Goal: Task Accomplishment & Management: Manage account settings

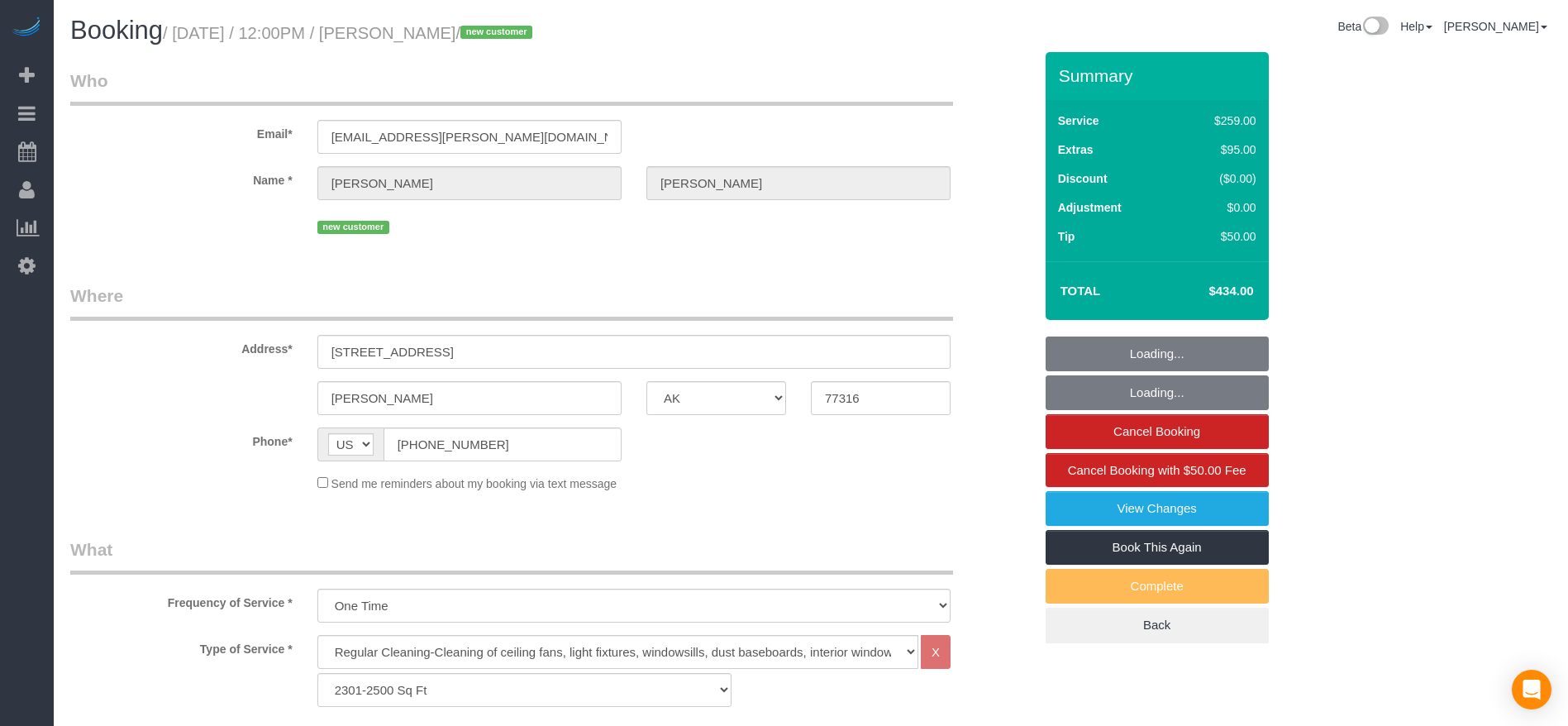
select select "[GEOGRAPHIC_DATA]"
select select "3"
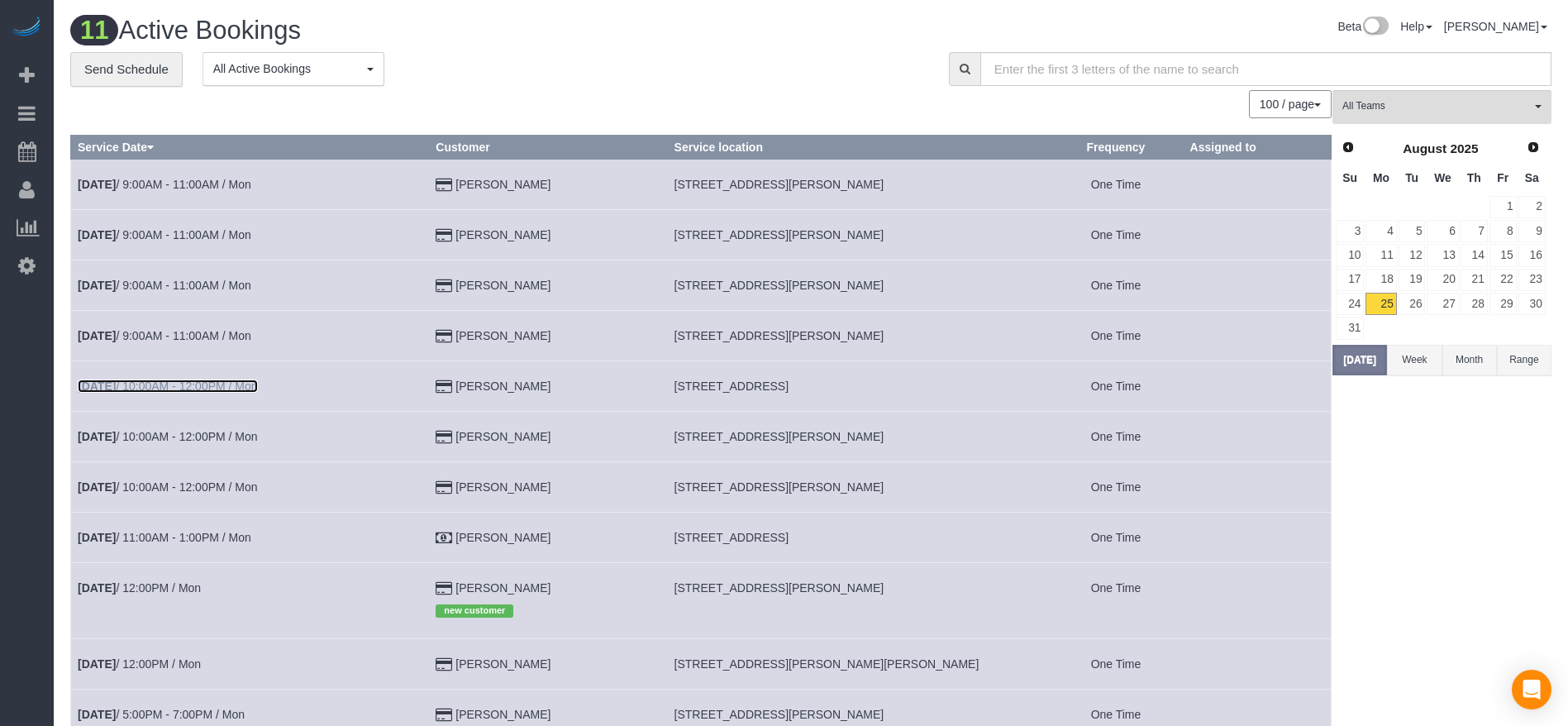
click at [237, 385] on link "[DATE] 10:00AM - 12:00PM / Mon" at bounding box center [168, 385] width 181 height 13
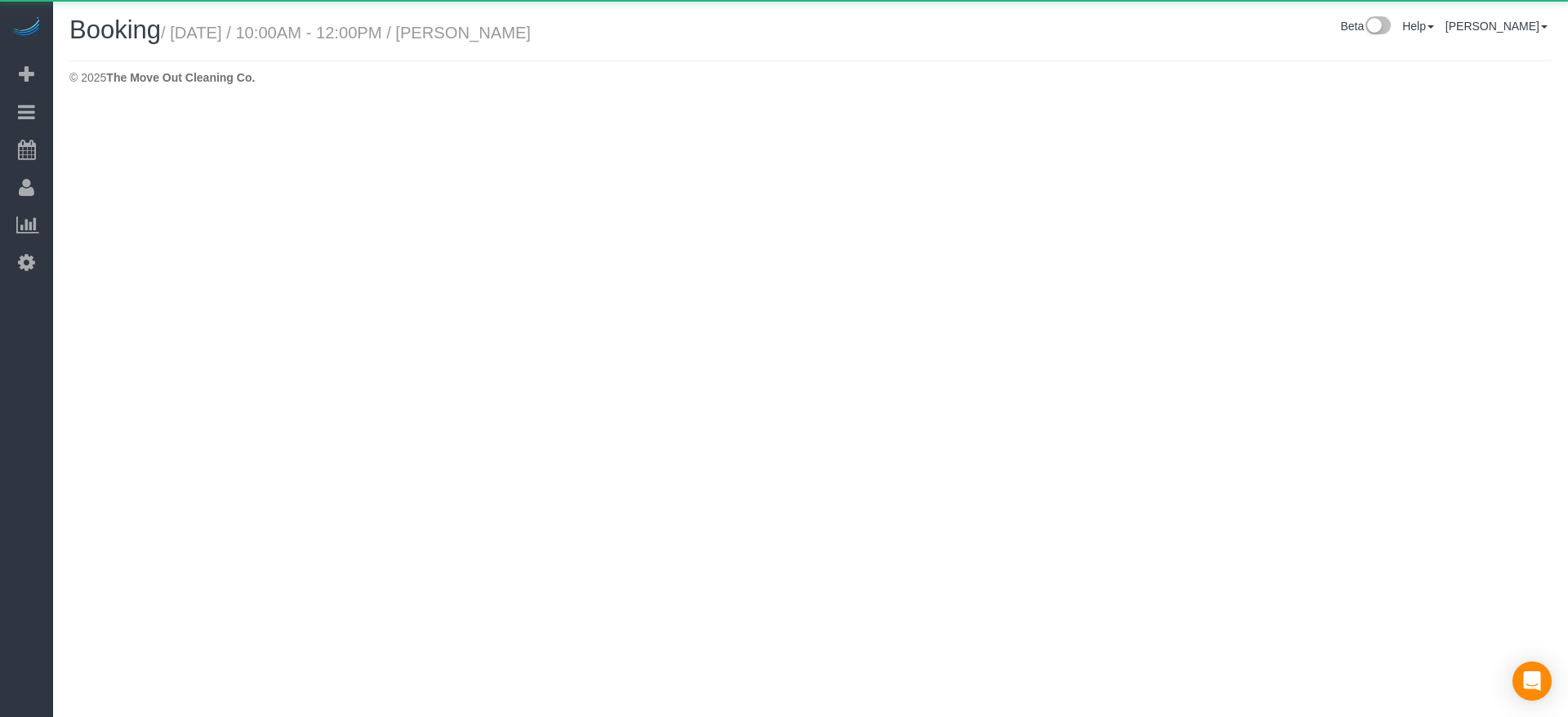
select select "[GEOGRAPHIC_DATA]"
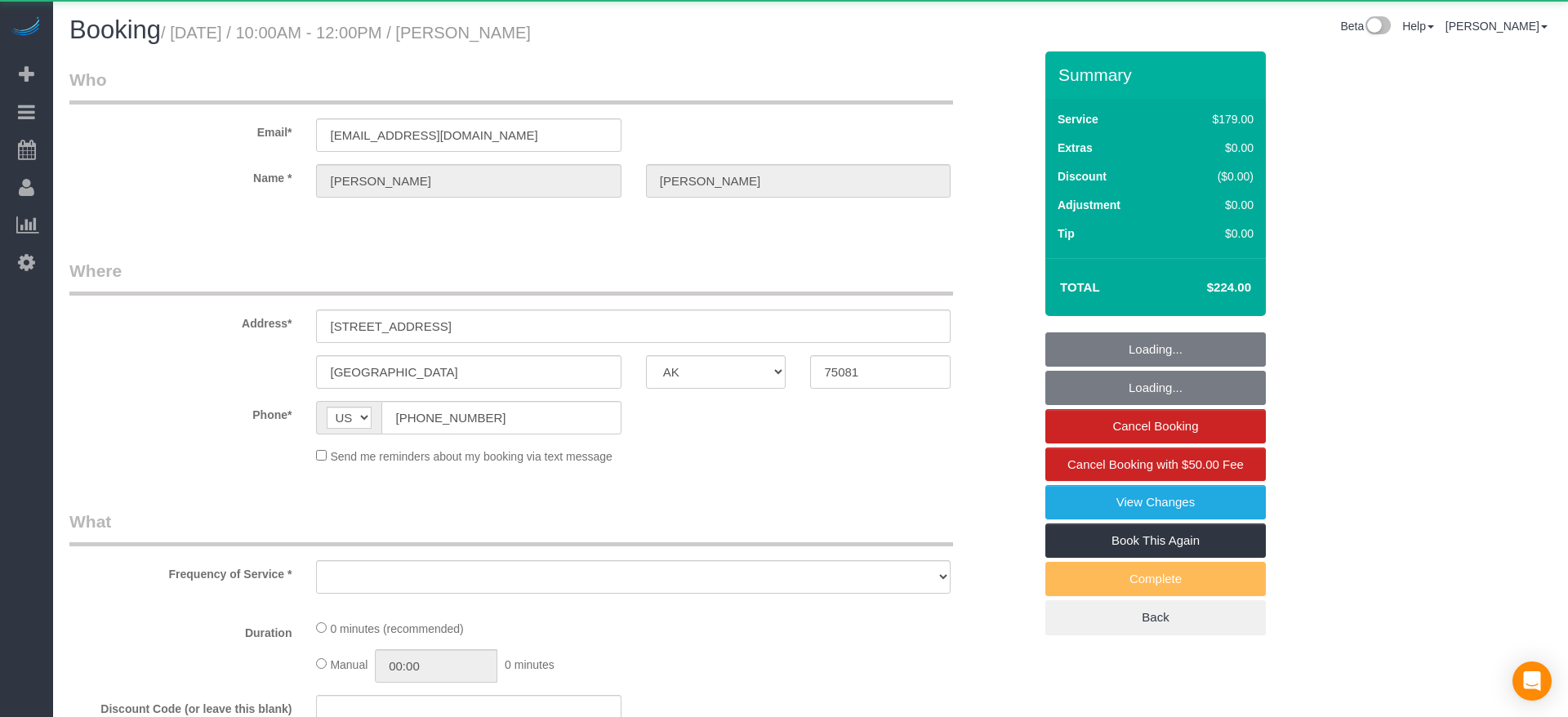
select select "string:fspay-a85618d3-7ff7-402e-a838-d70c340bba98"
select select "object:1891"
select select "3"
select select "spot18"
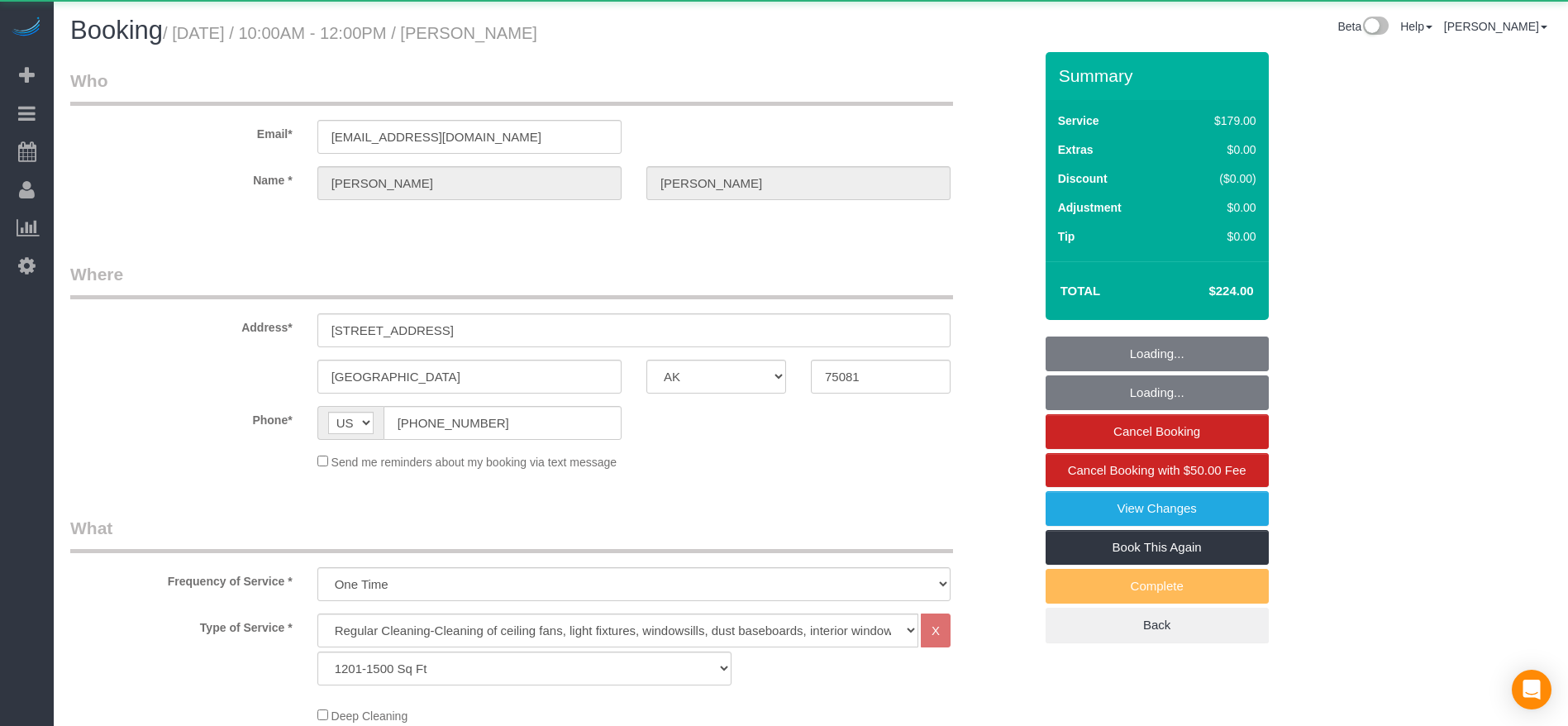
select select "object:1908"
select select "spot35"
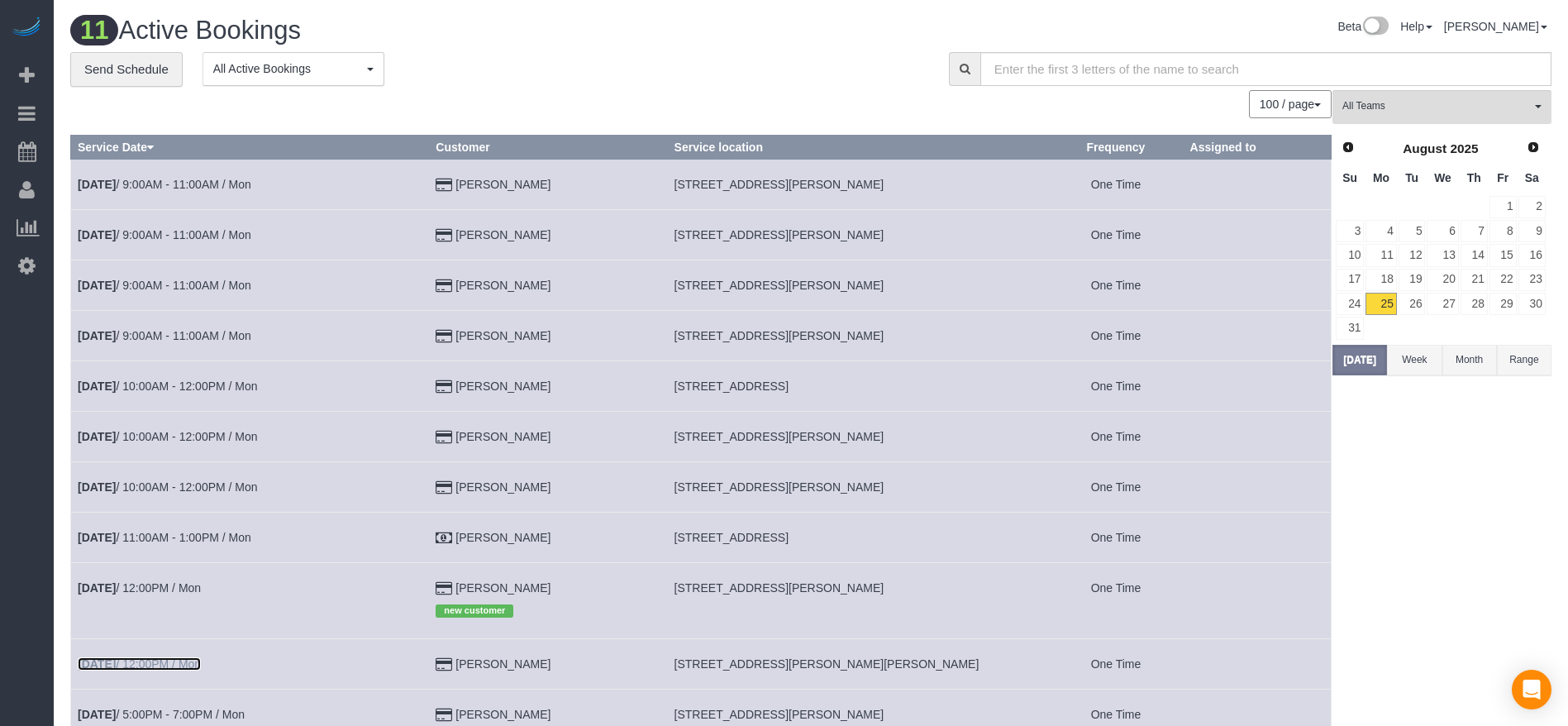
click at [182, 668] on link "[DATE] 12:00PM / Mon" at bounding box center [138, 663] width 123 height 13
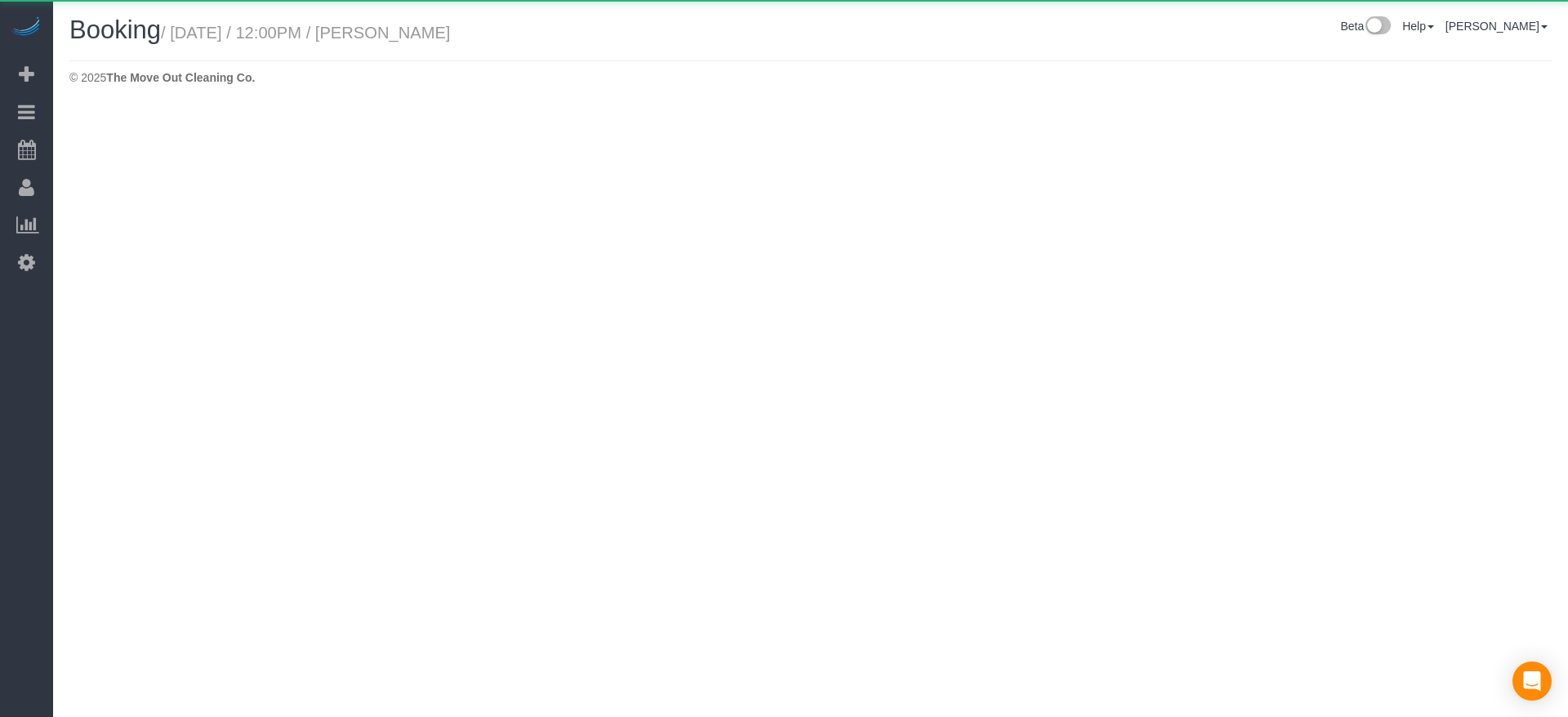
select select "[GEOGRAPHIC_DATA]"
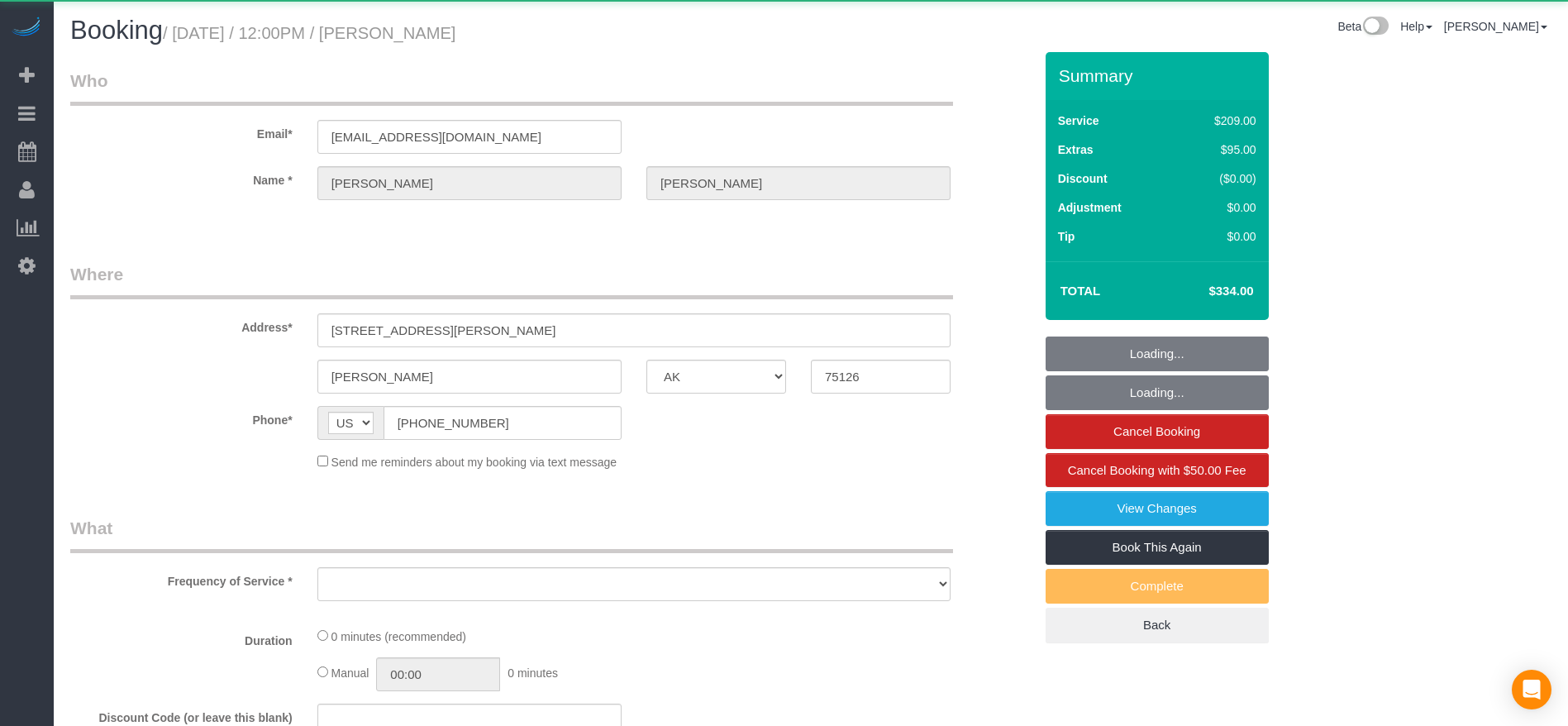
select select "object:2417"
select select "string:fspay-743b2206-3fd6-40d8-9191-6651d32f232c"
select select "3"
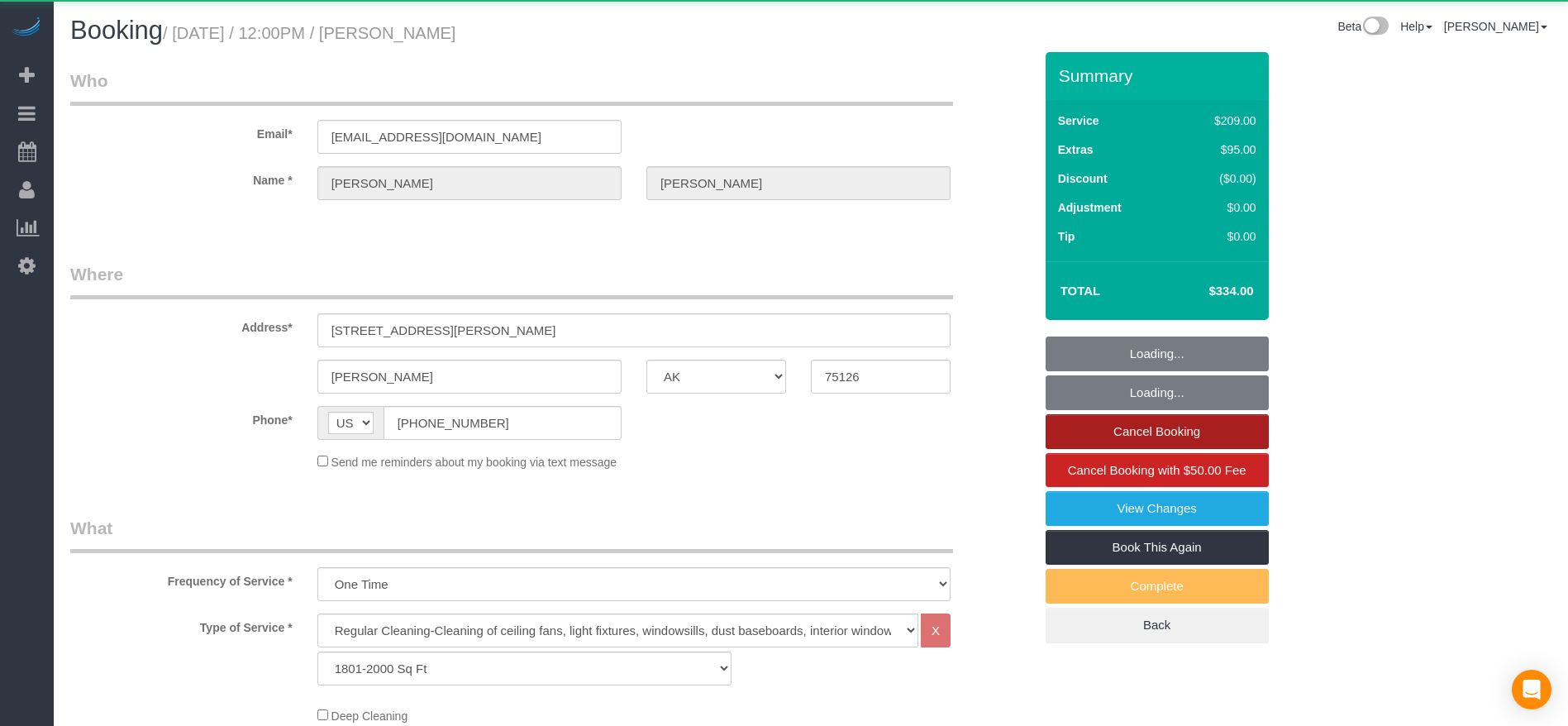
select select "object:2504"
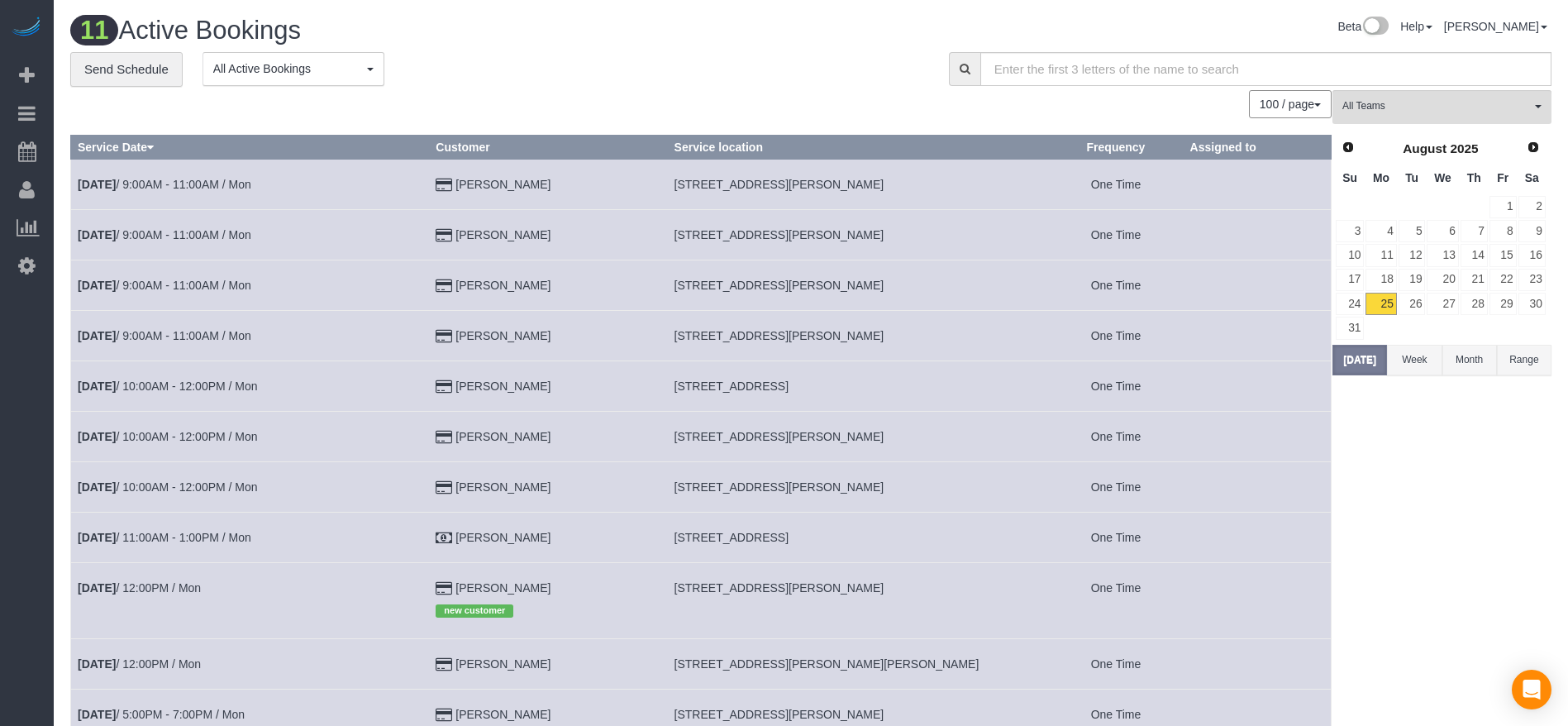
scroll to position [124, 0]
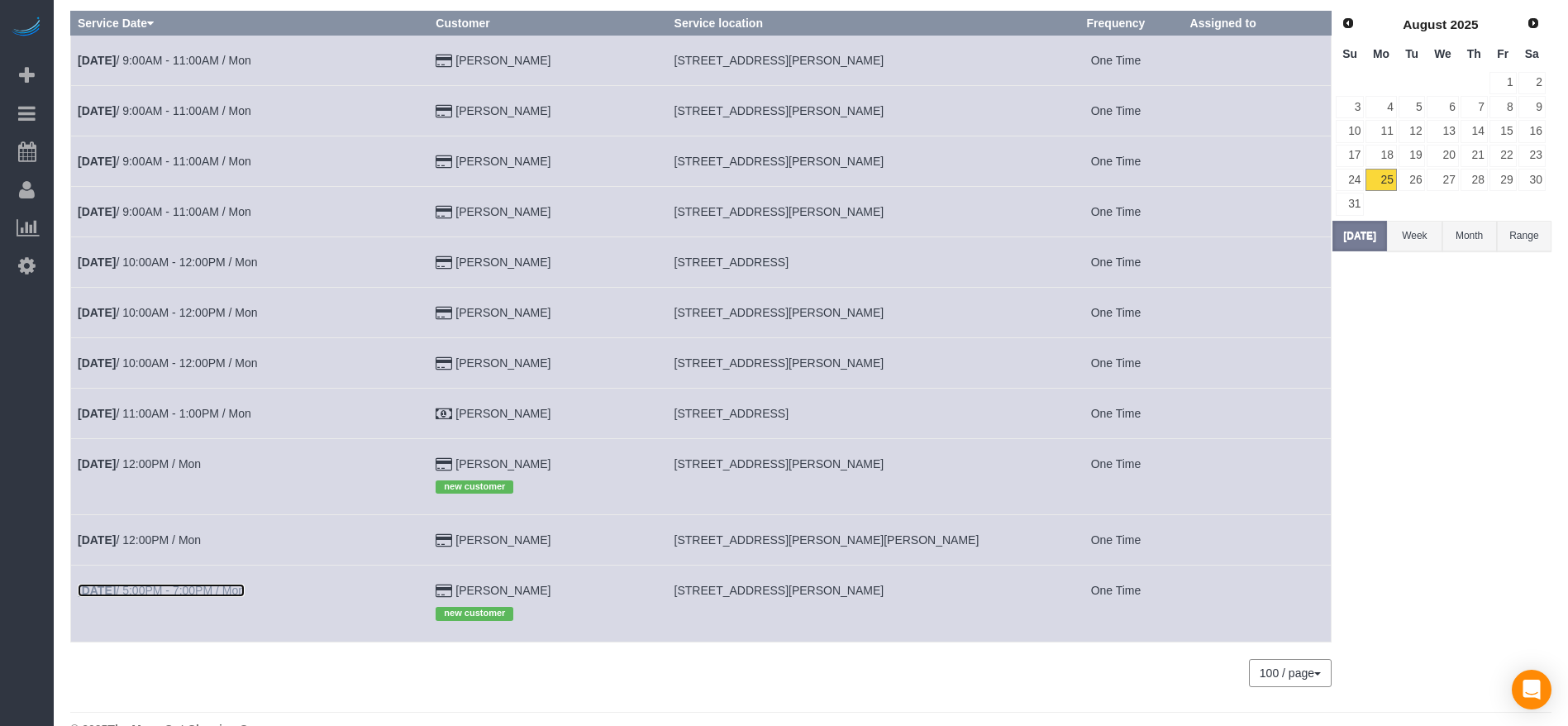
click at [171, 584] on link "[DATE] 5:00PM - 7:00PM / Mon" at bounding box center [161, 590] width 167 height 13
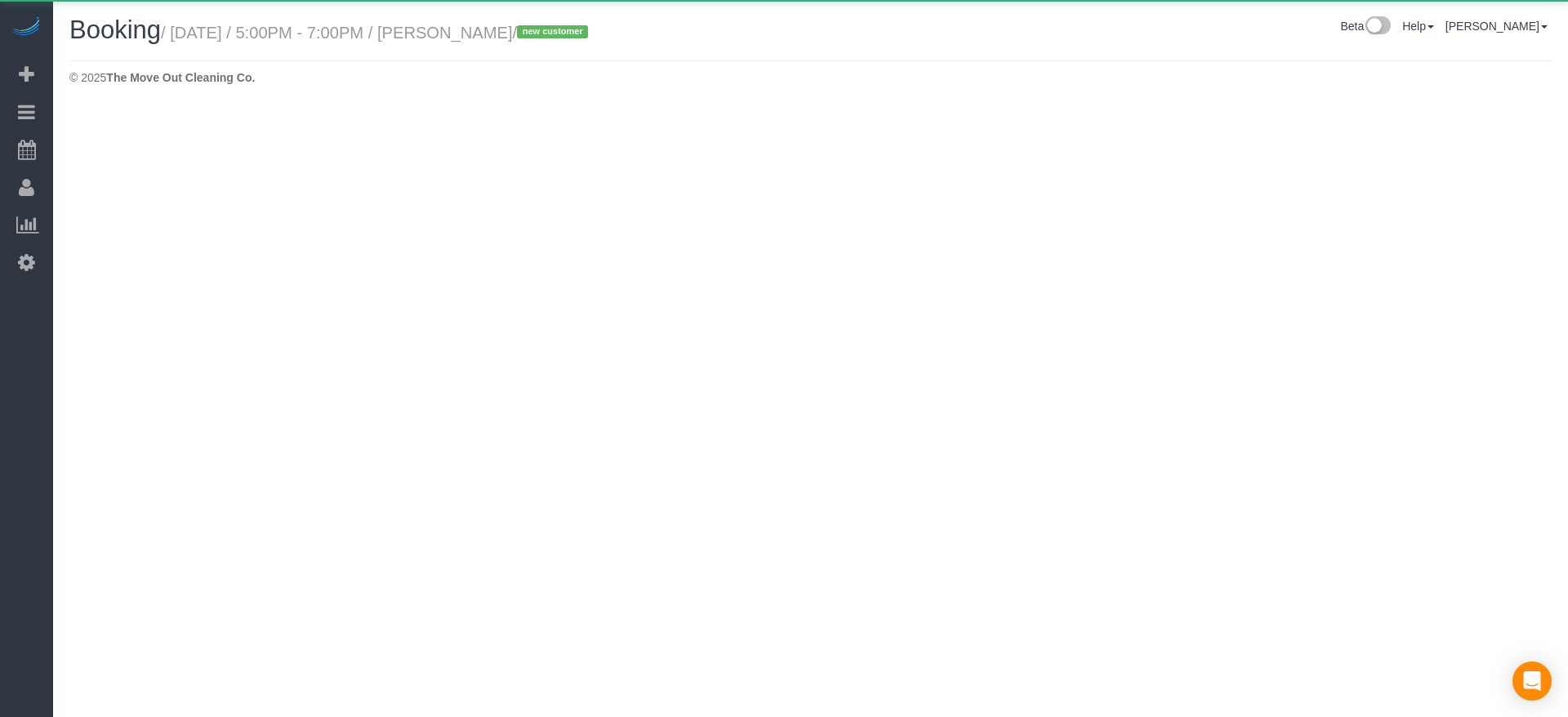
select select "[GEOGRAPHIC_DATA]"
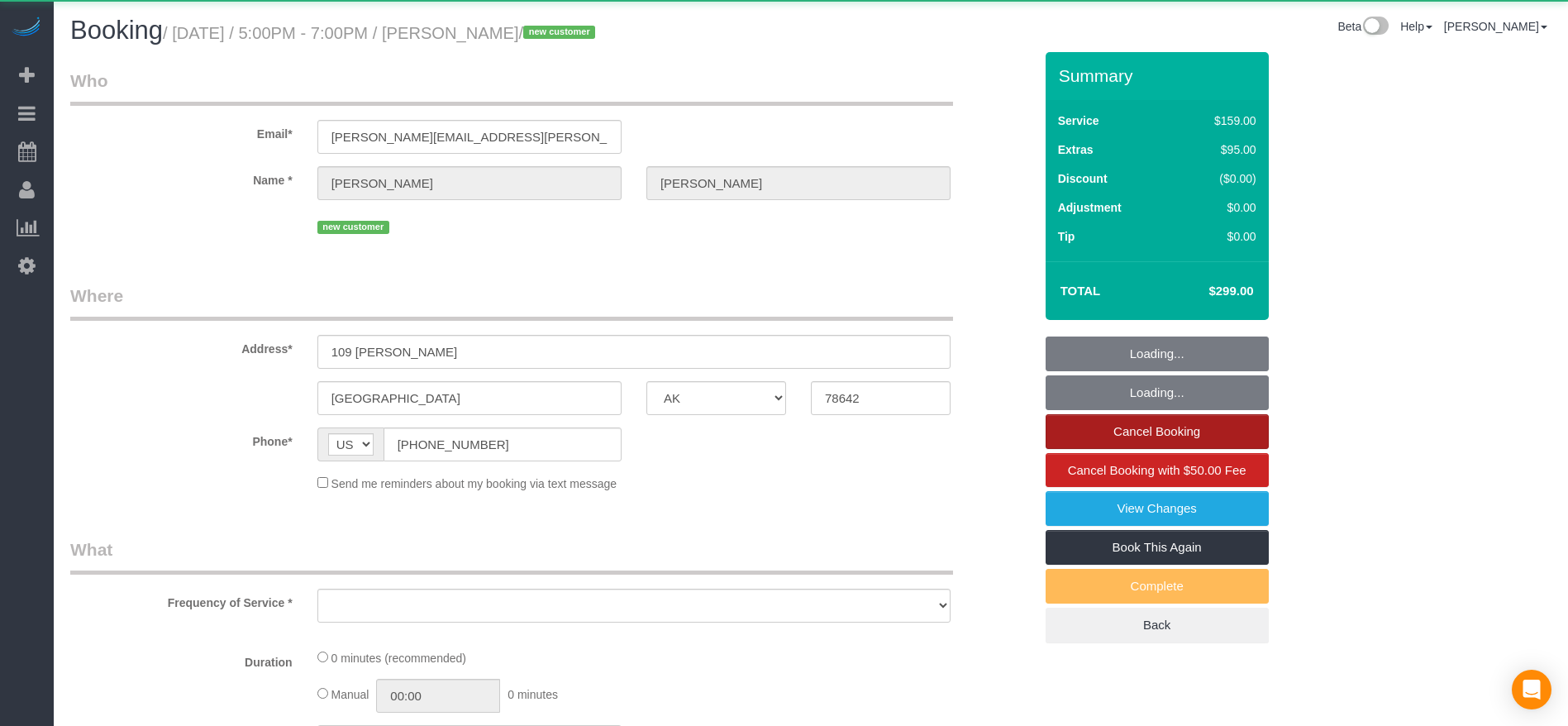
select select "object:3017"
select select "string:fspay-5643081e-2e2e-4d42-817c-4bae53e2eb3b"
select select "3"
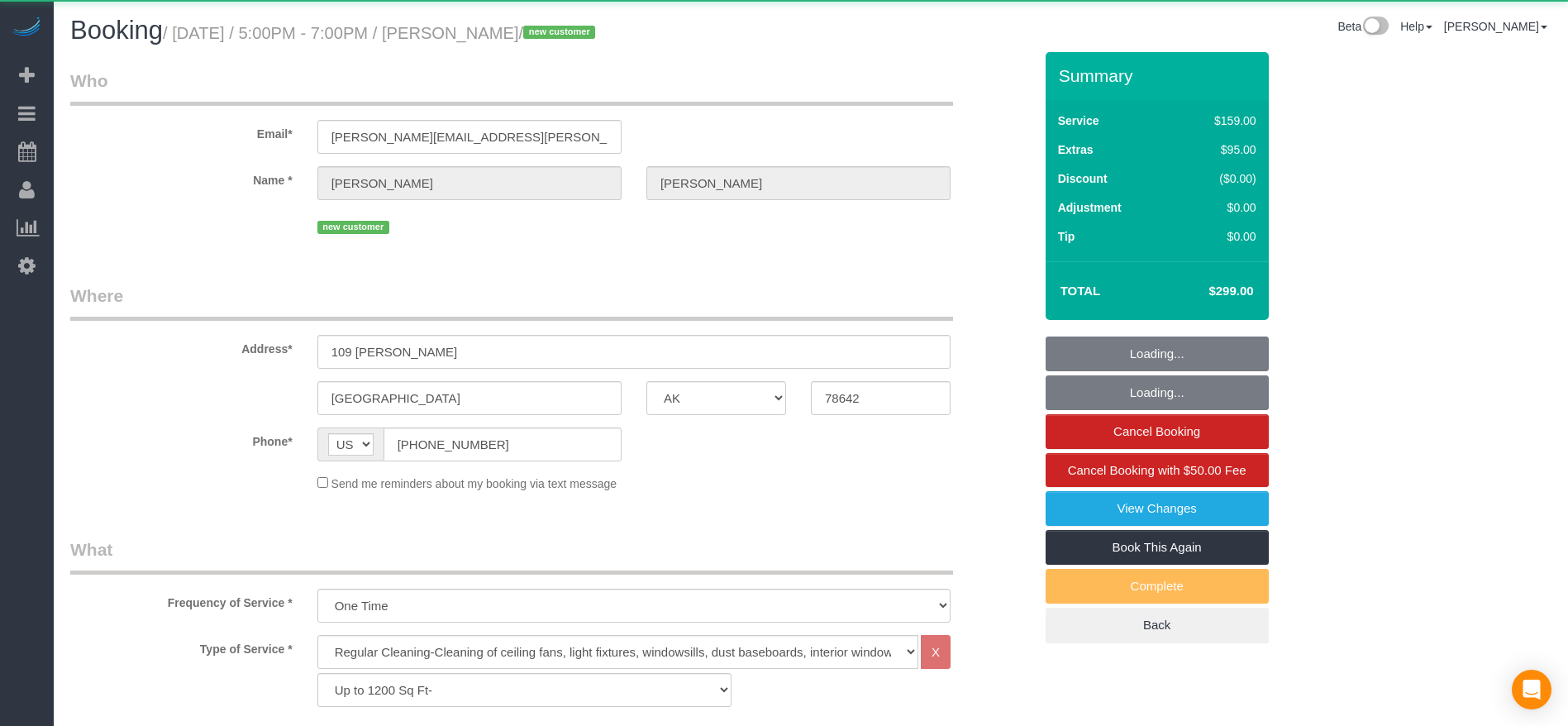
select select "object:3101"
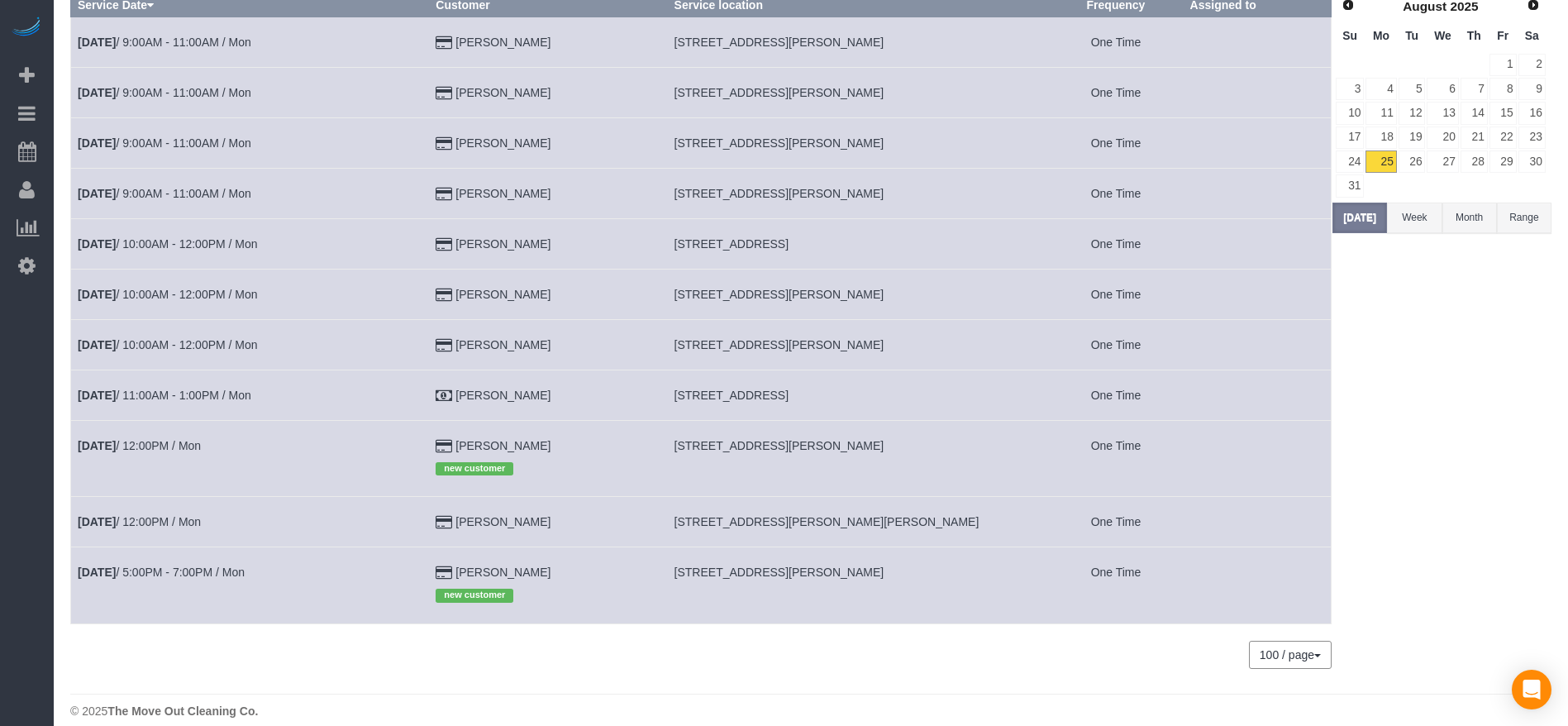
scroll to position [160, 0]
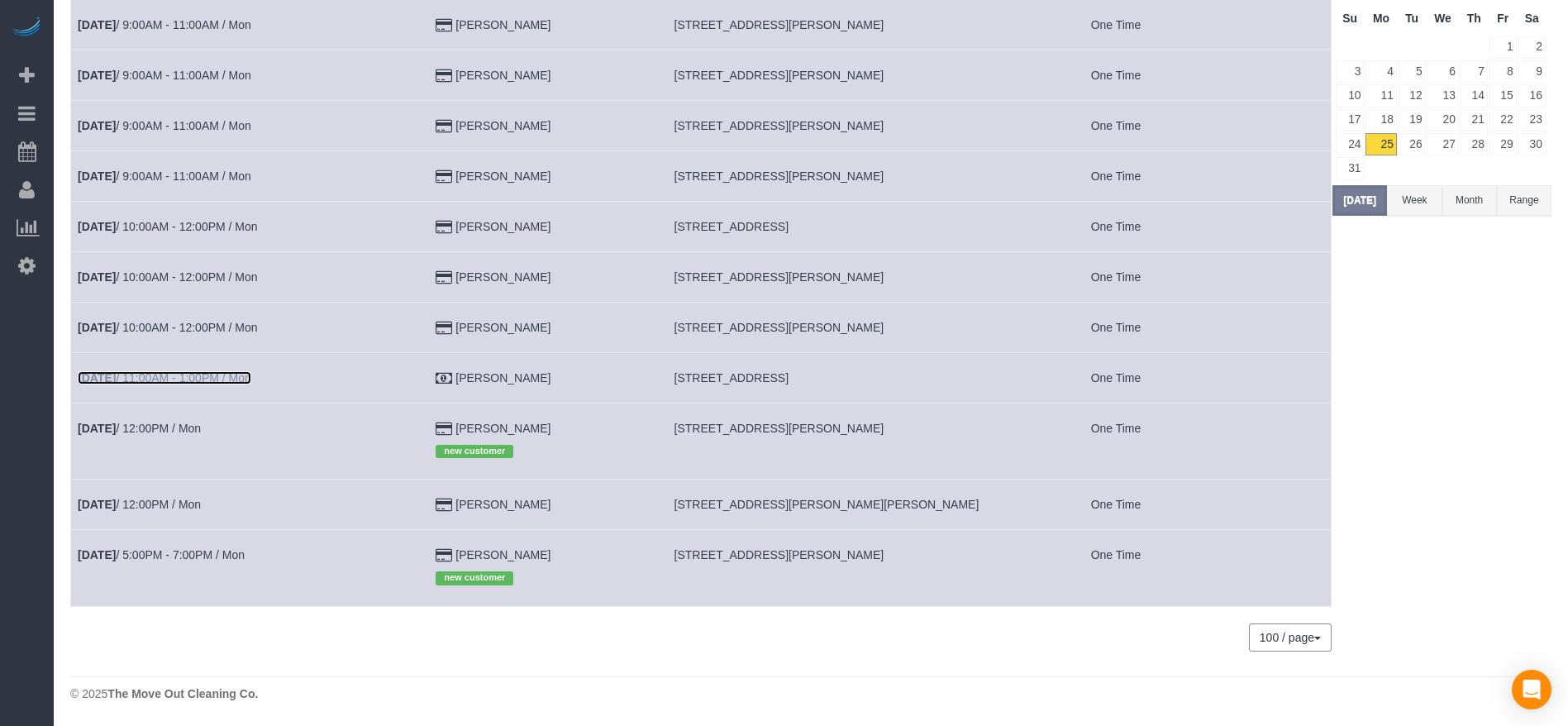
click at [248, 379] on link "[DATE] 11:00AM - 1:00PM / Mon" at bounding box center [164, 378] width 174 height 13
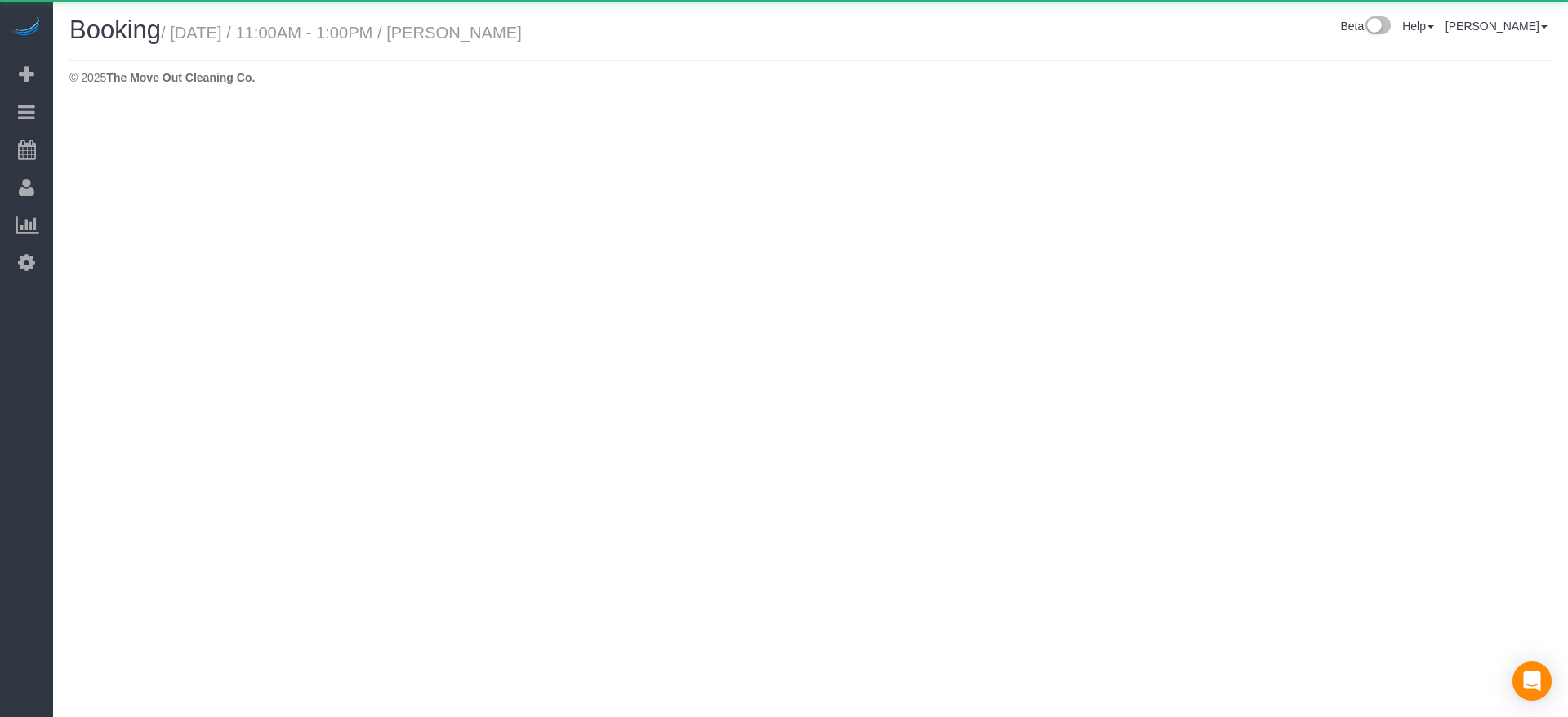
select select "[GEOGRAPHIC_DATA]"
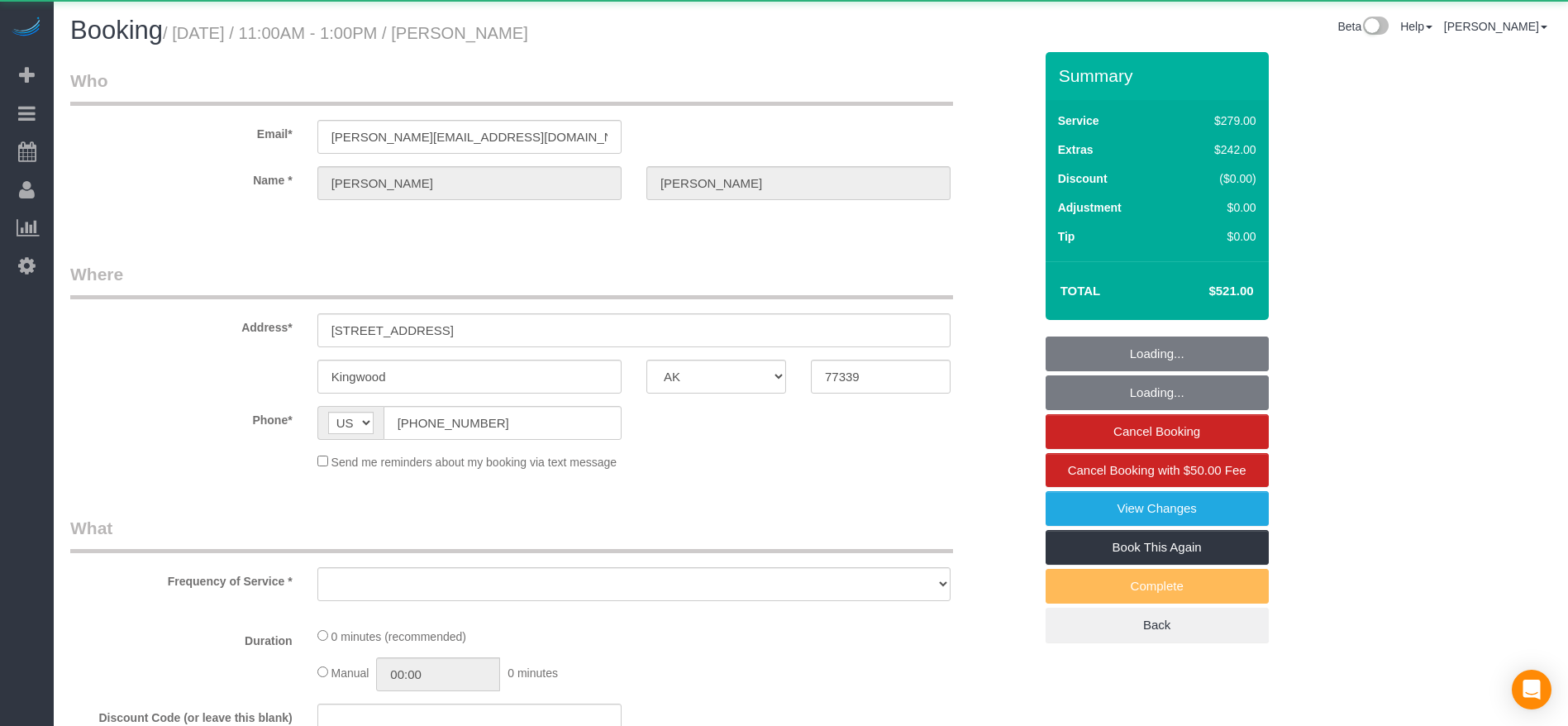
select select "object:3678"
select select "3"
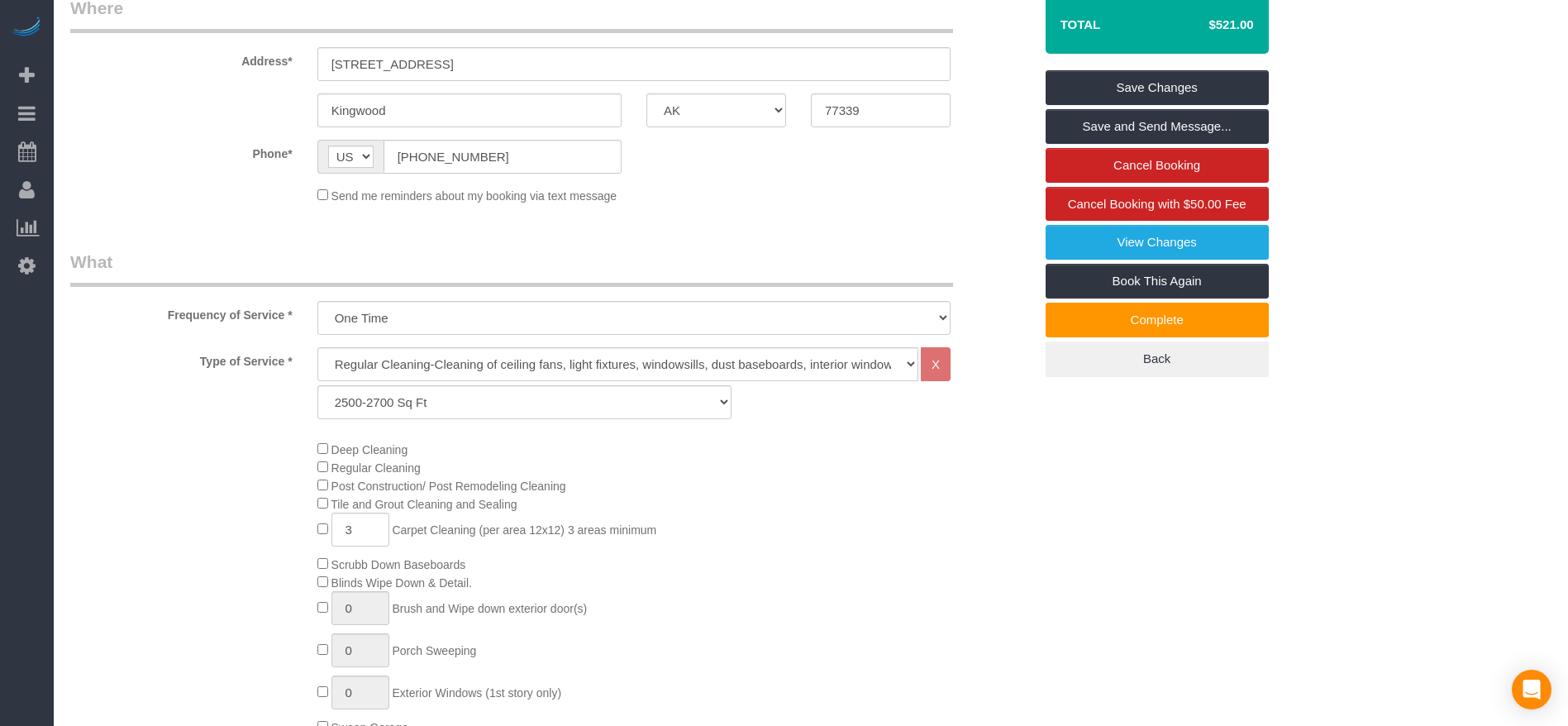
scroll to position [620, 0]
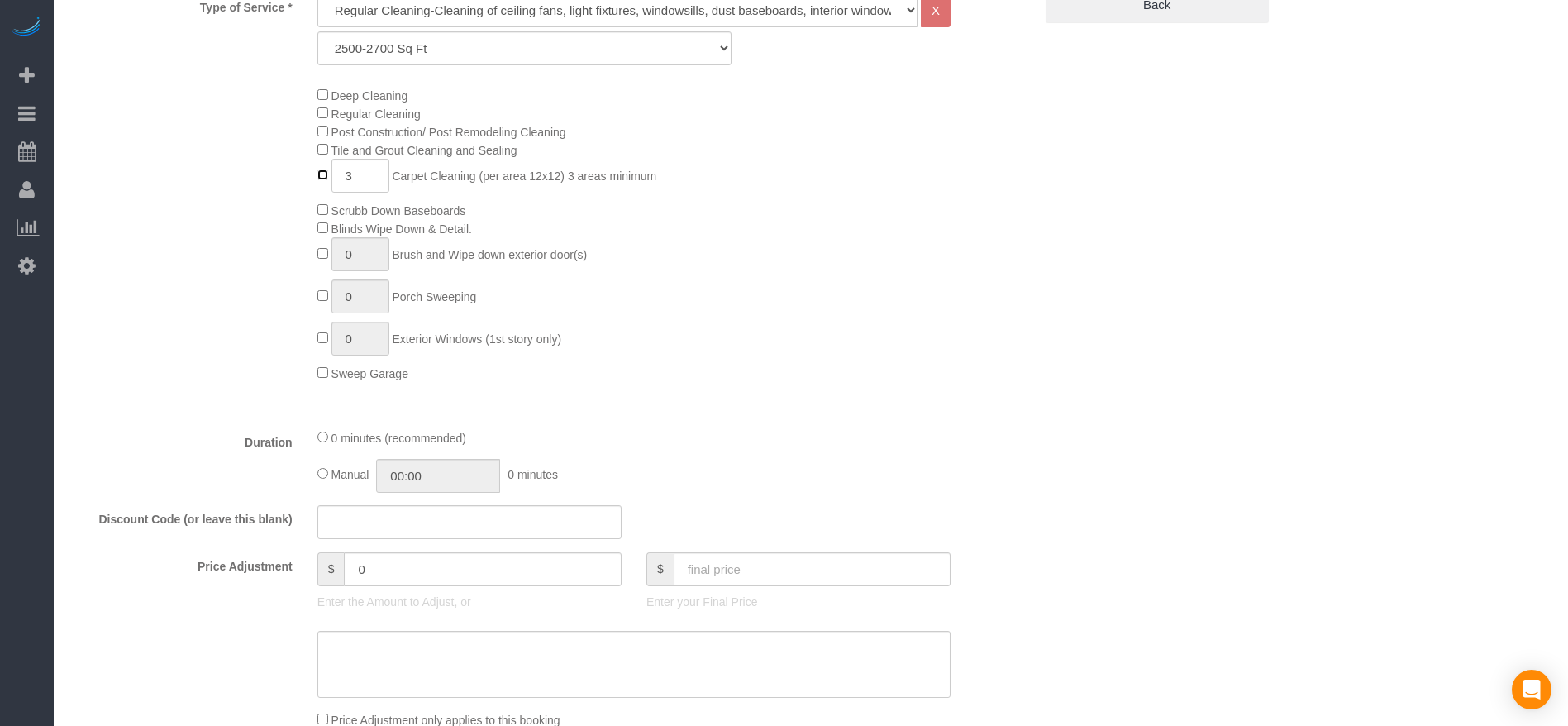
type input "0"
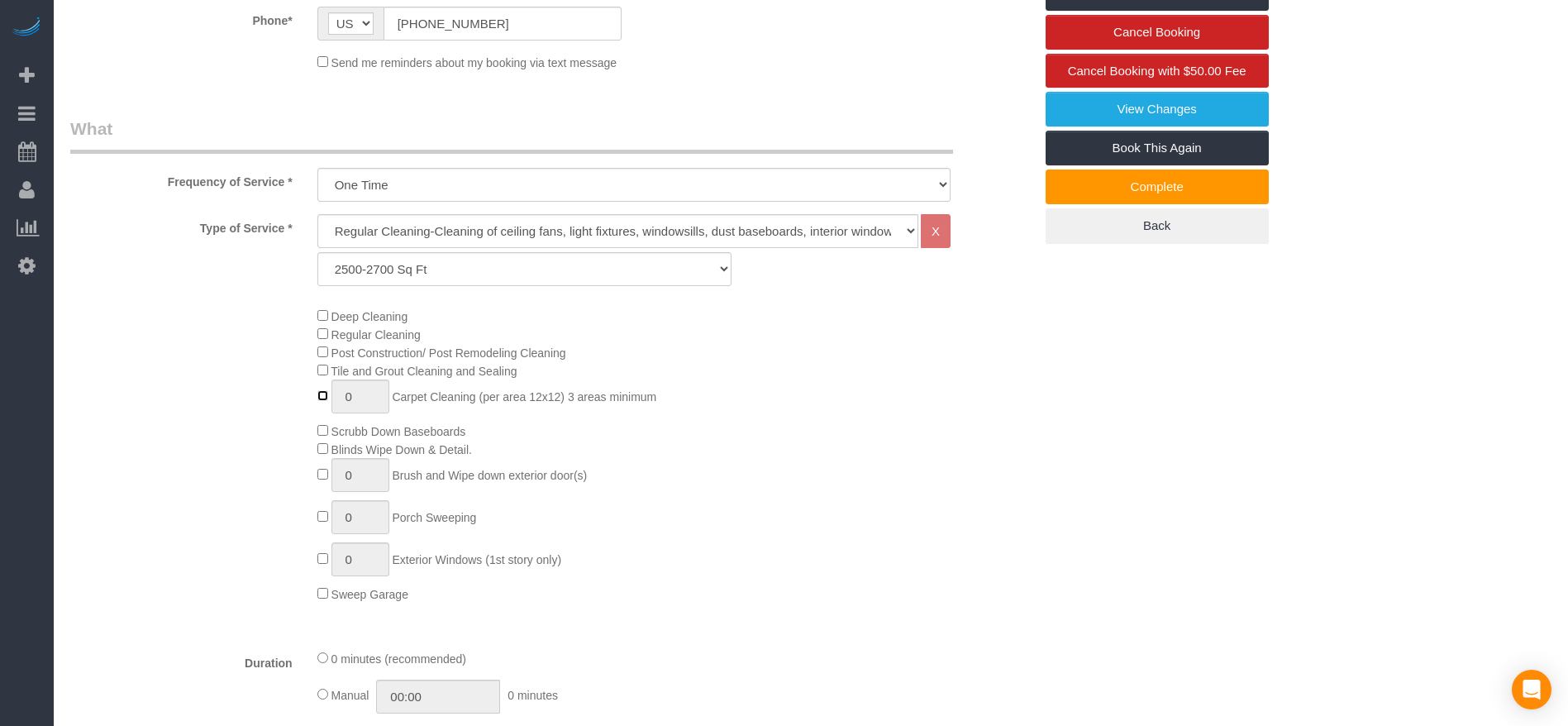
scroll to position [0, 0]
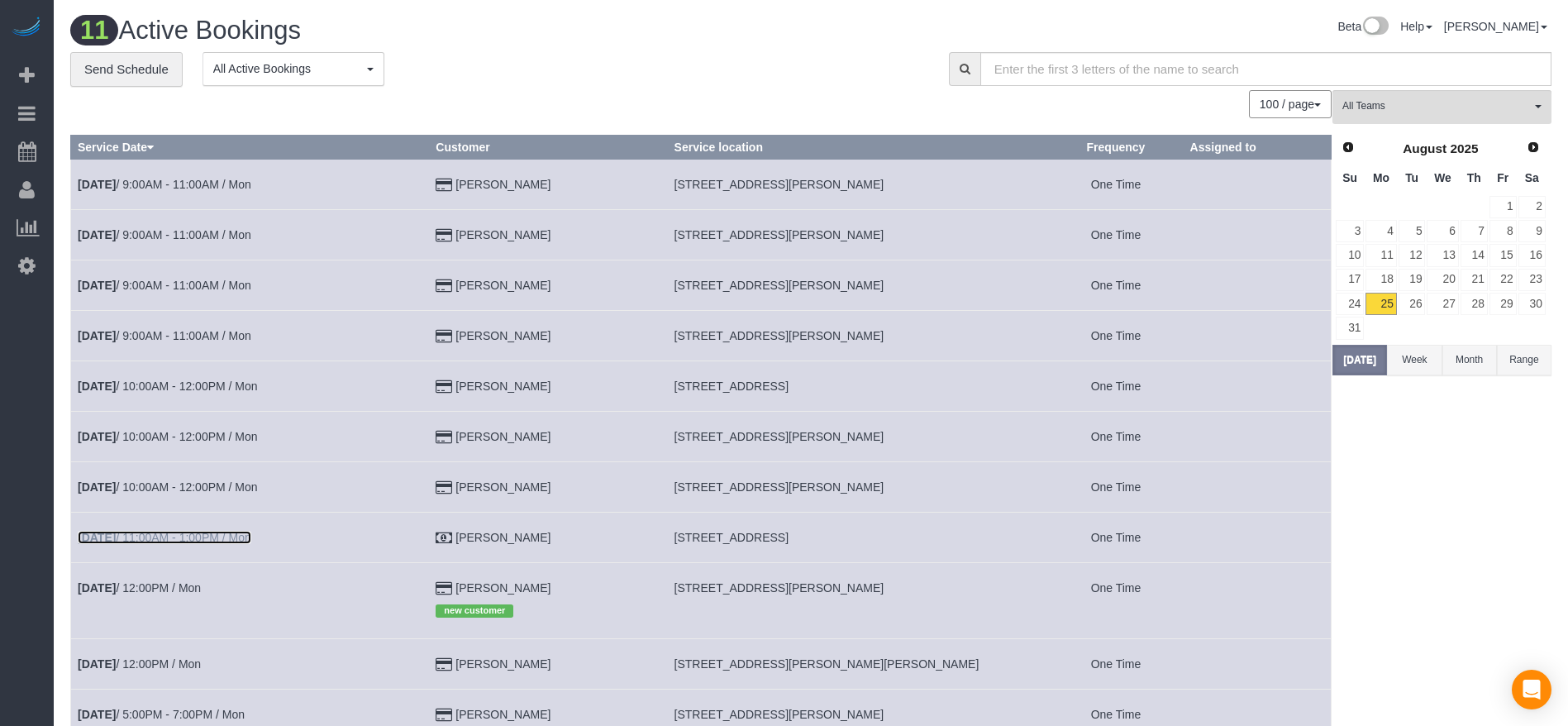
click at [233, 538] on link "[DATE] 11:00AM - 1:00PM / Mon" at bounding box center [164, 537] width 174 height 13
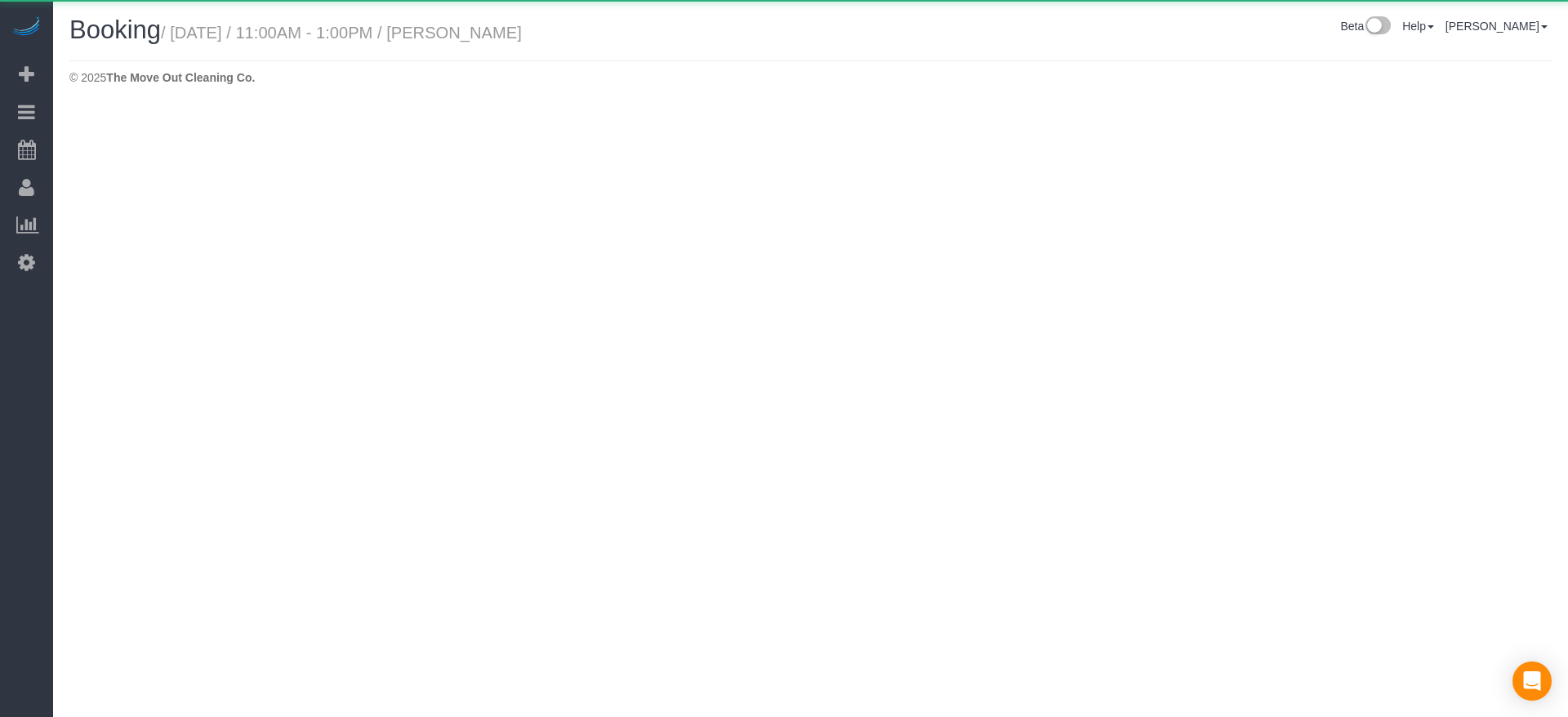
select select "[GEOGRAPHIC_DATA]"
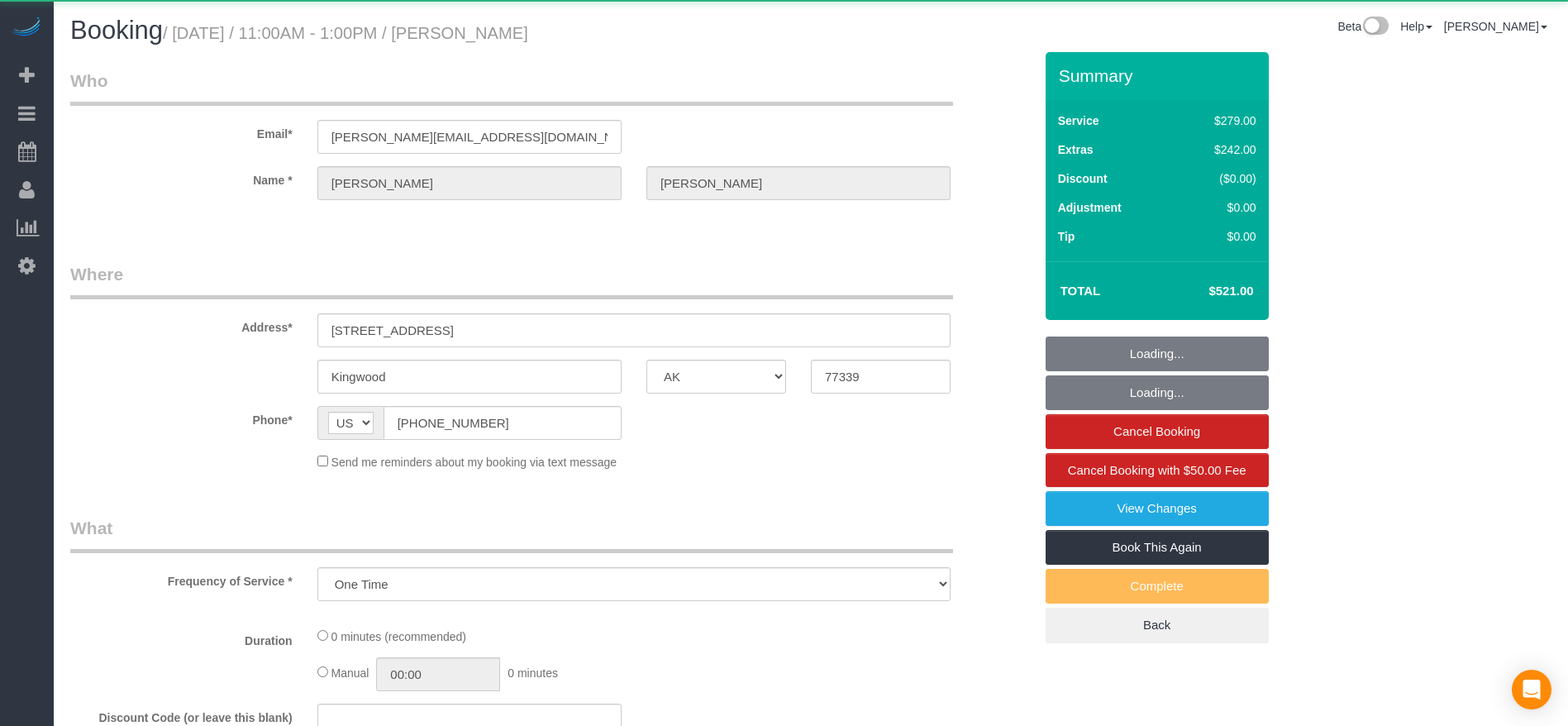
select select "object:4256"
select select "3"
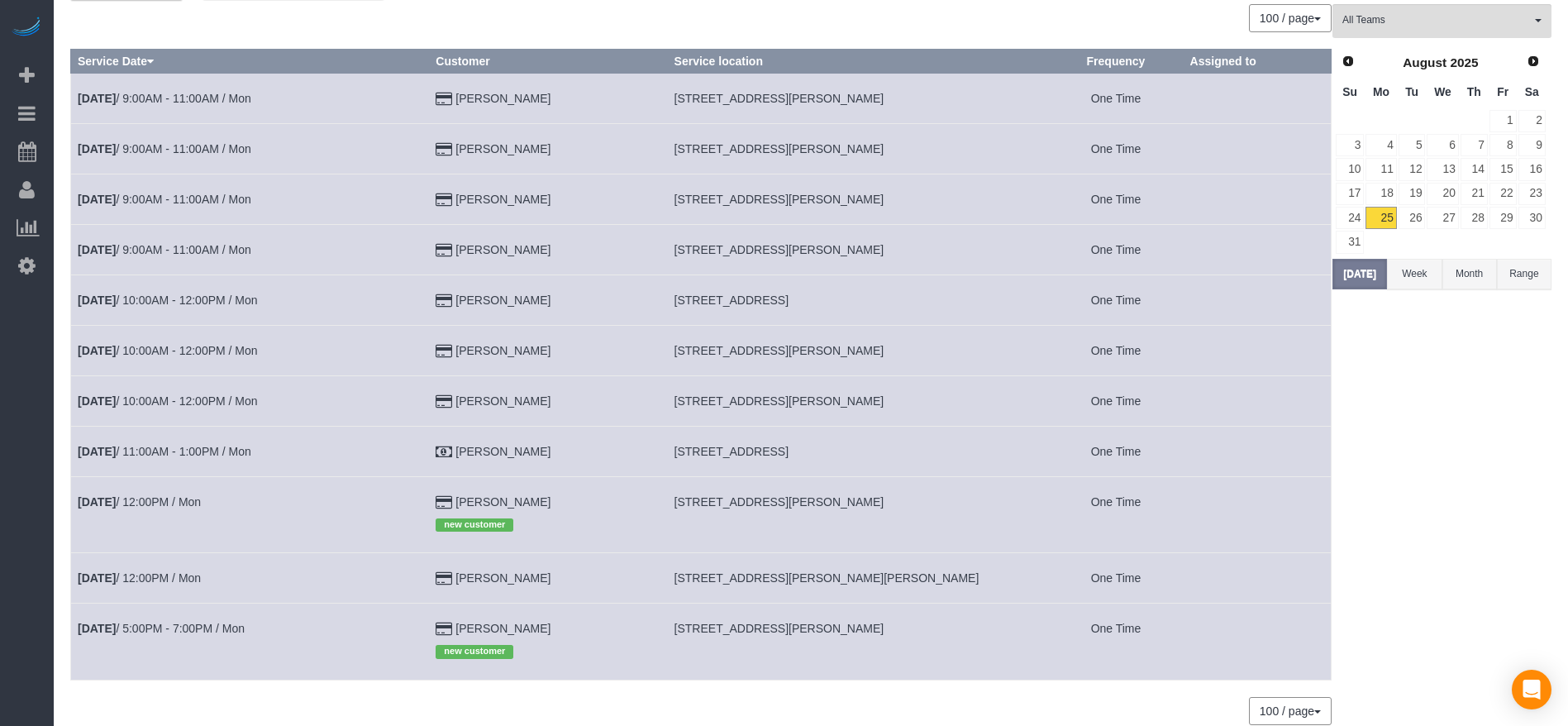
scroll to position [124, 0]
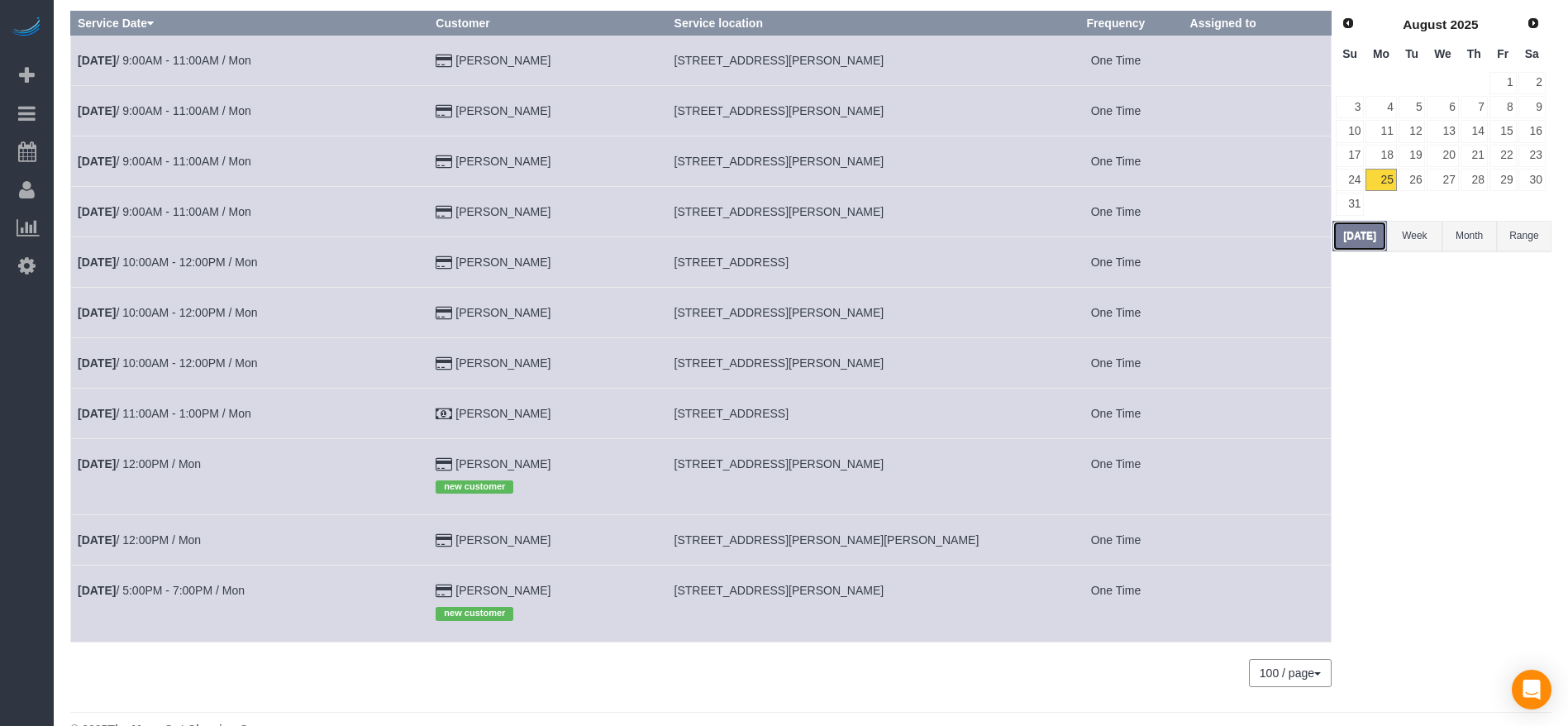
click at [1369, 242] on button "[DATE]" at bounding box center [1359, 237] width 54 height 31
click at [1417, 175] on link "26" at bounding box center [1412, 180] width 28 height 22
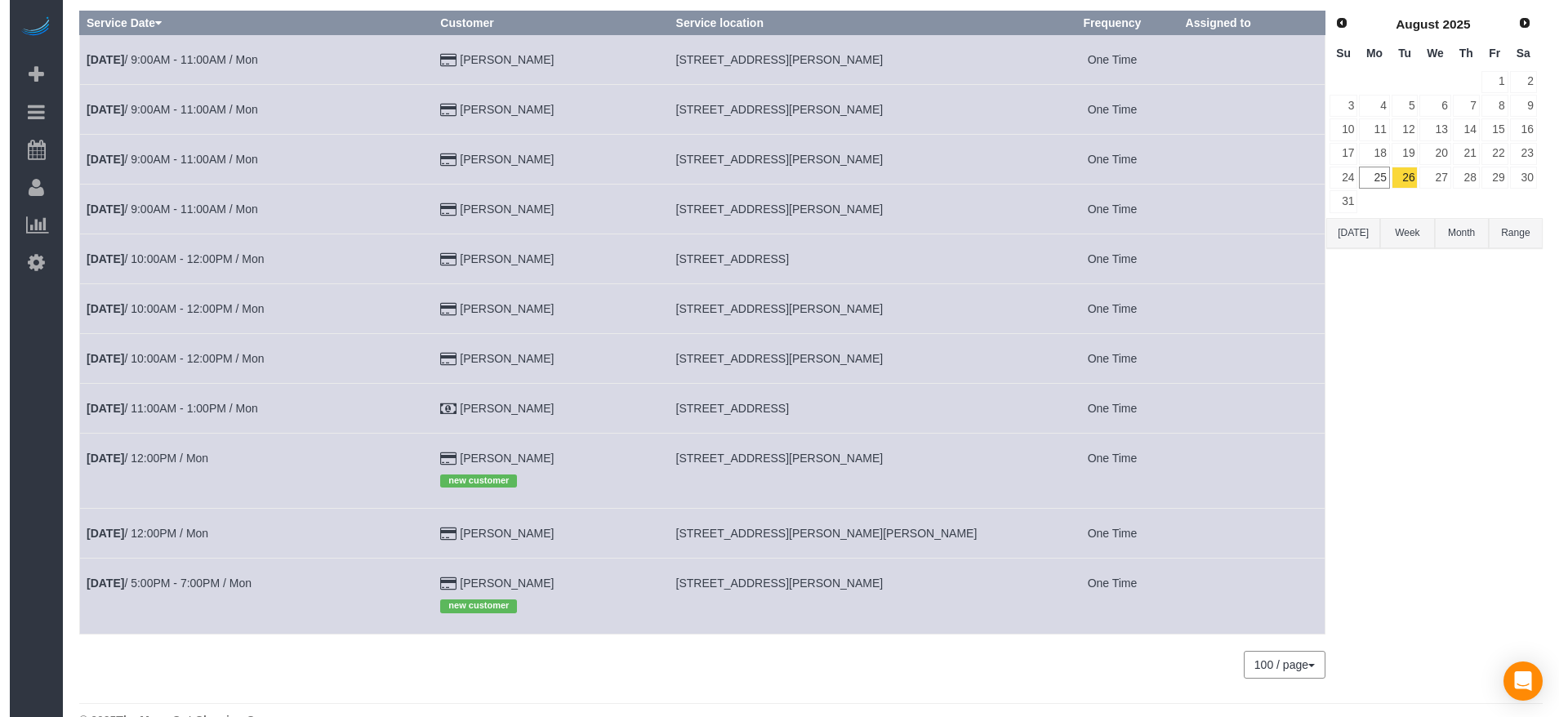
scroll to position [0, 0]
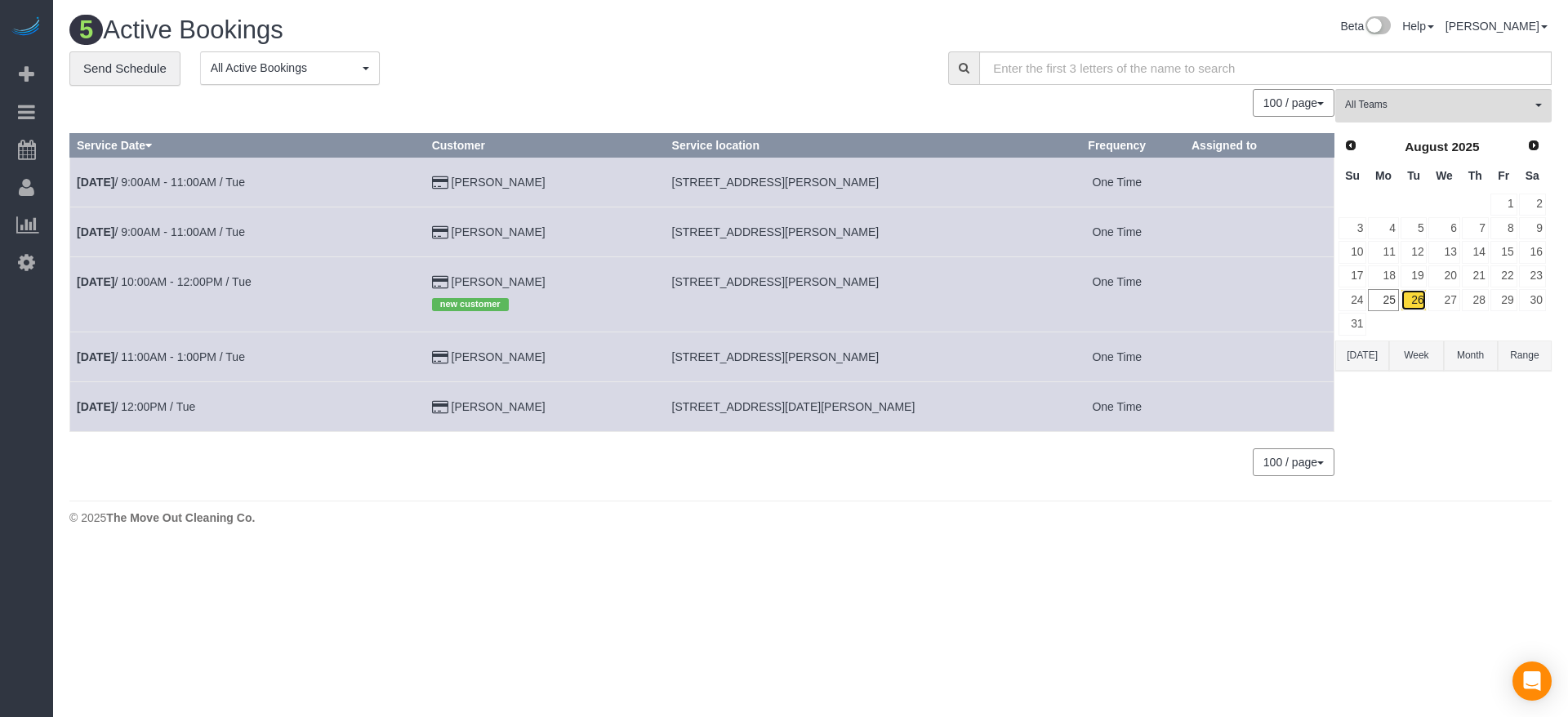
click at [1418, 301] on link "26" at bounding box center [1414, 300] width 27 height 22
drag, startPoint x: 672, startPoint y: 402, endPoint x: 758, endPoint y: 408, distance: 86.2
click at [758, 408] on span "[STREET_ADDRESS][DATE][PERSON_NAME]" at bounding box center [793, 406] width 244 height 13
copy span "[STREET_ADDRESS][DATE][PERSON_NAME],"
drag, startPoint x: 669, startPoint y: 280, endPoint x: 779, endPoint y: 285, distance: 110.1
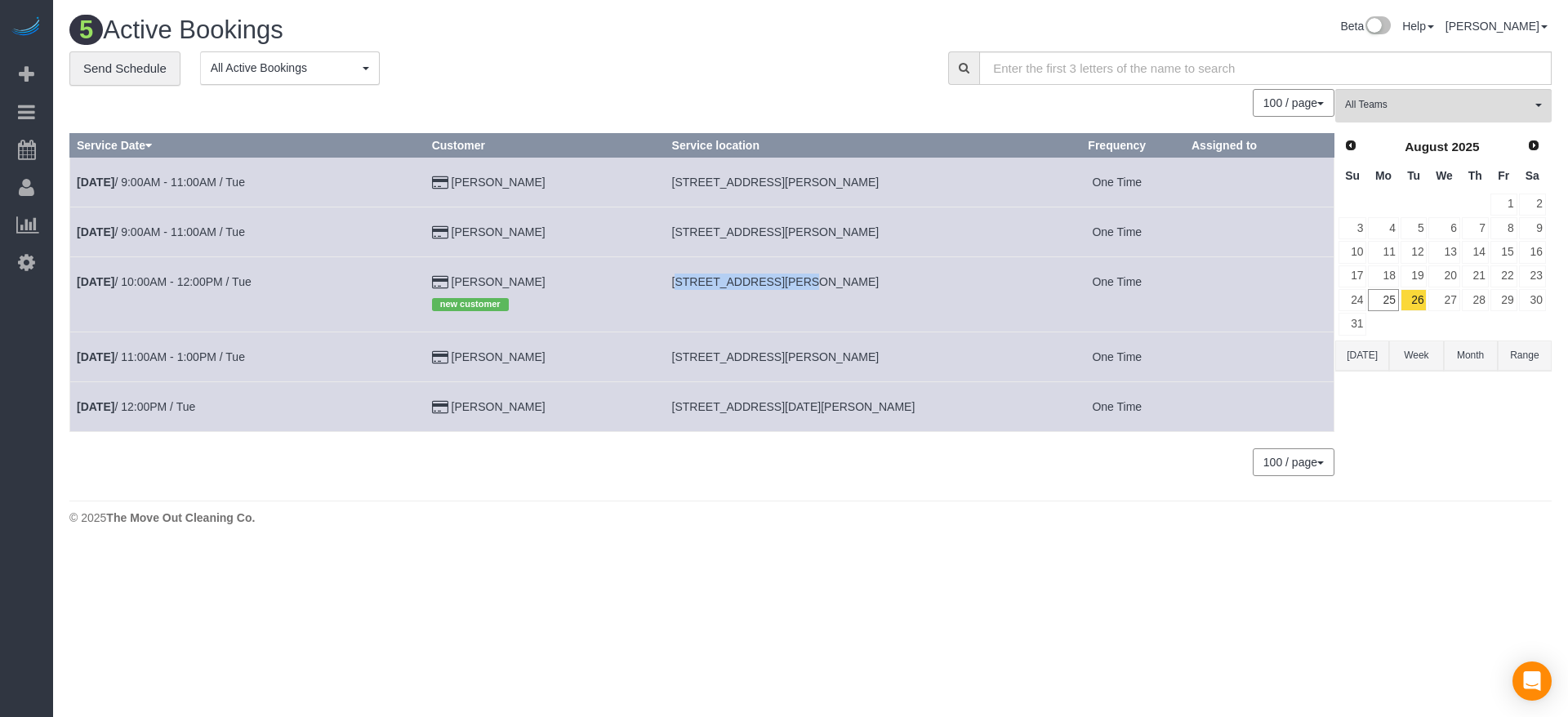
click at [779, 285] on span "[STREET_ADDRESS][PERSON_NAME]" at bounding box center [776, 281] width 207 height 13
copy span "[STREET_ADDRESS][PERSON_NAME],"
click at [1410, 298] on link "26" at bounding box center [1414, 300] width 27 height 22
